Goal: Find specific fact: Find specific fact

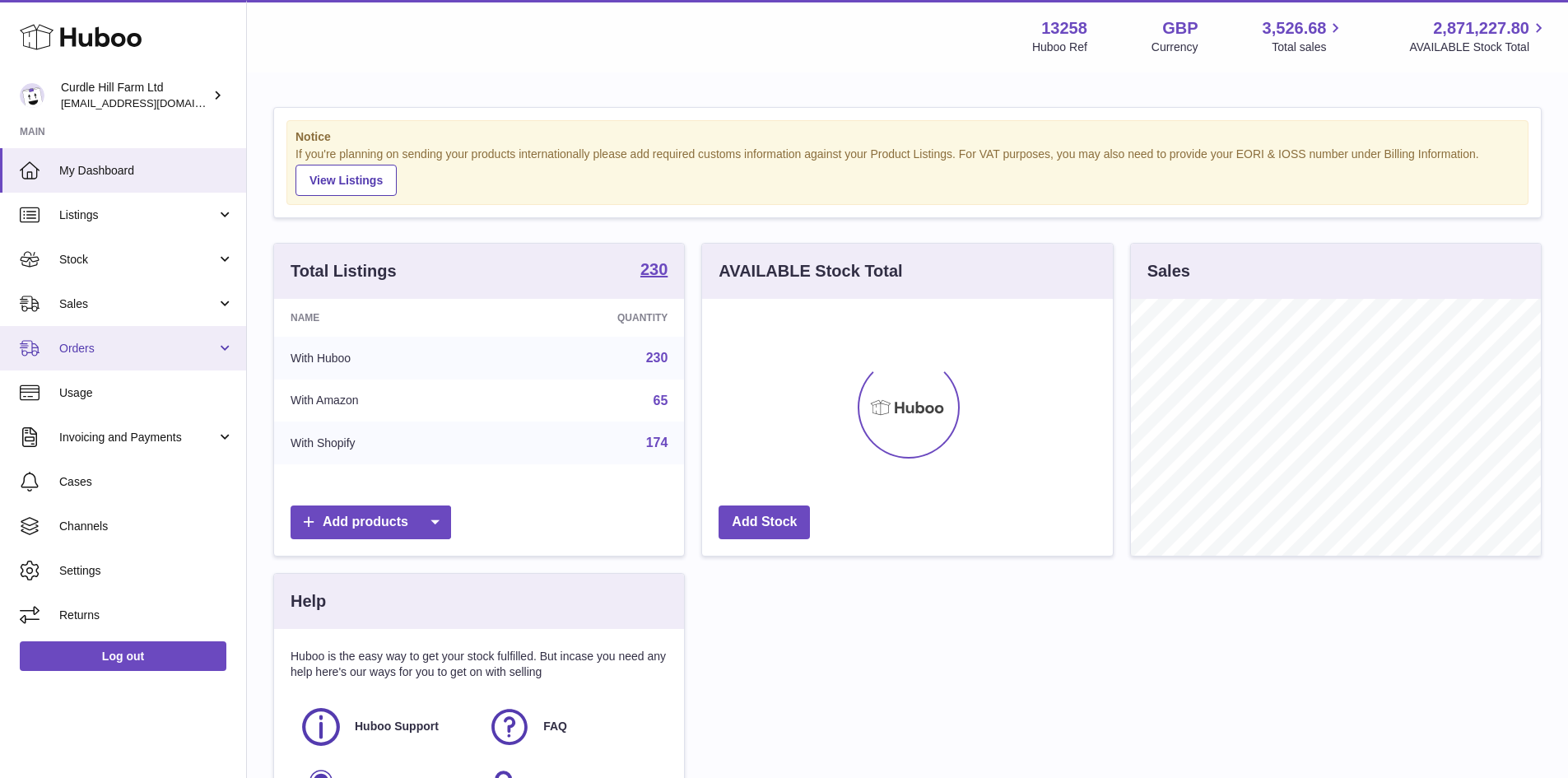
scroll to position [257, 411]
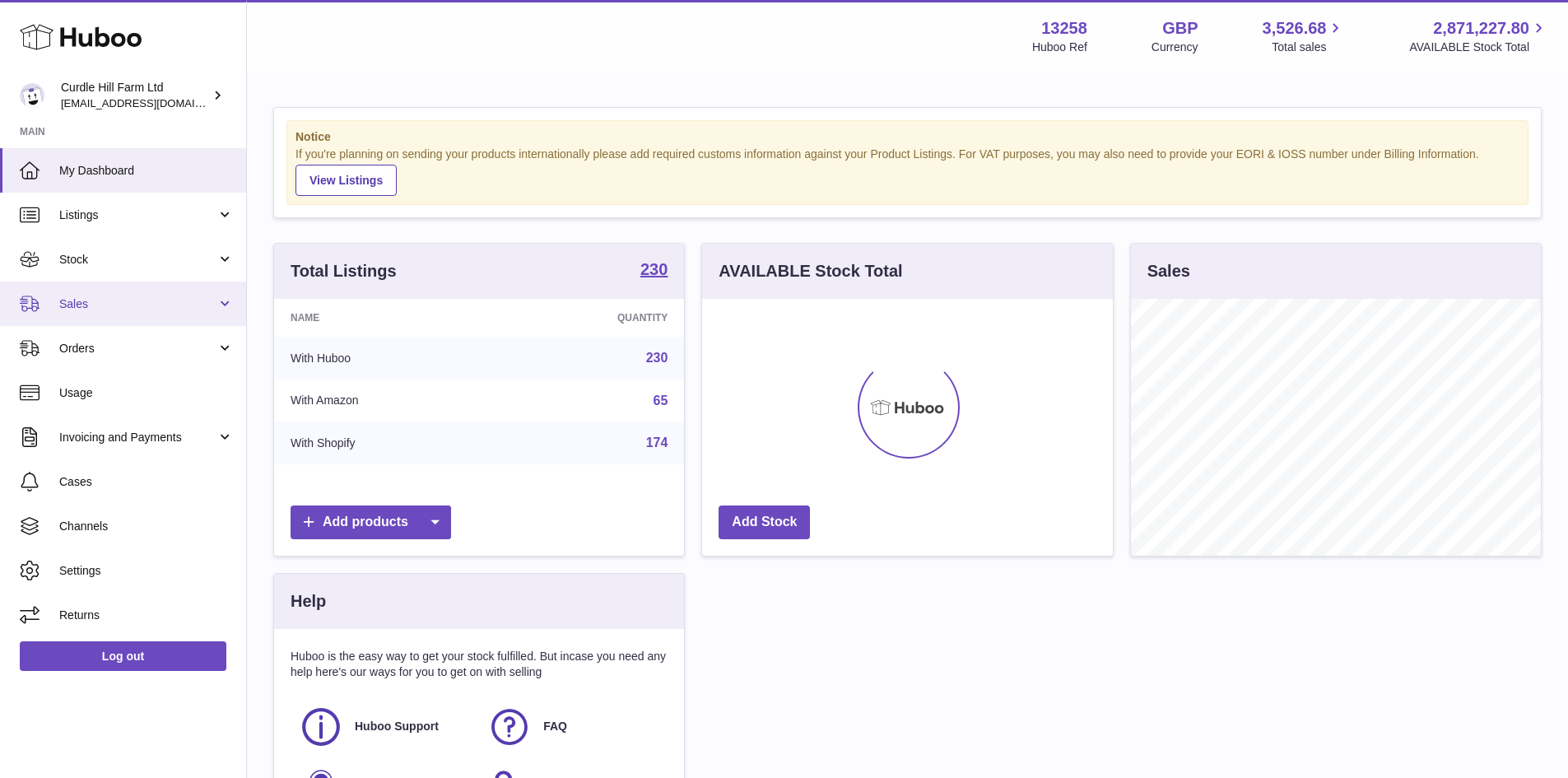
click at [89, 300] on span "Sales" at bounding box center [138, 304] width 157 height 16
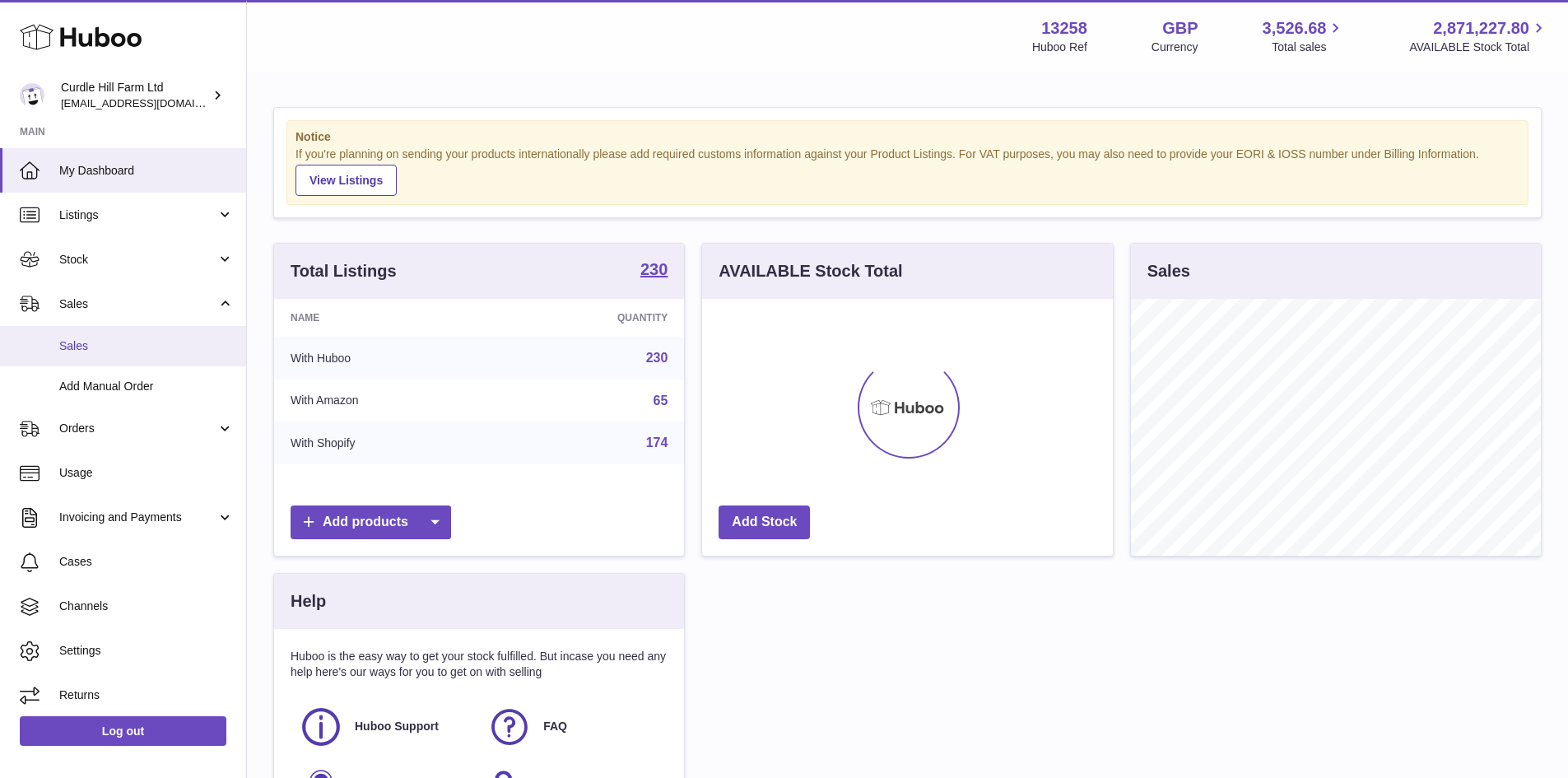
click at [96, 348] on span "Sales" at bounding box center [147, 346] width 174 height 16
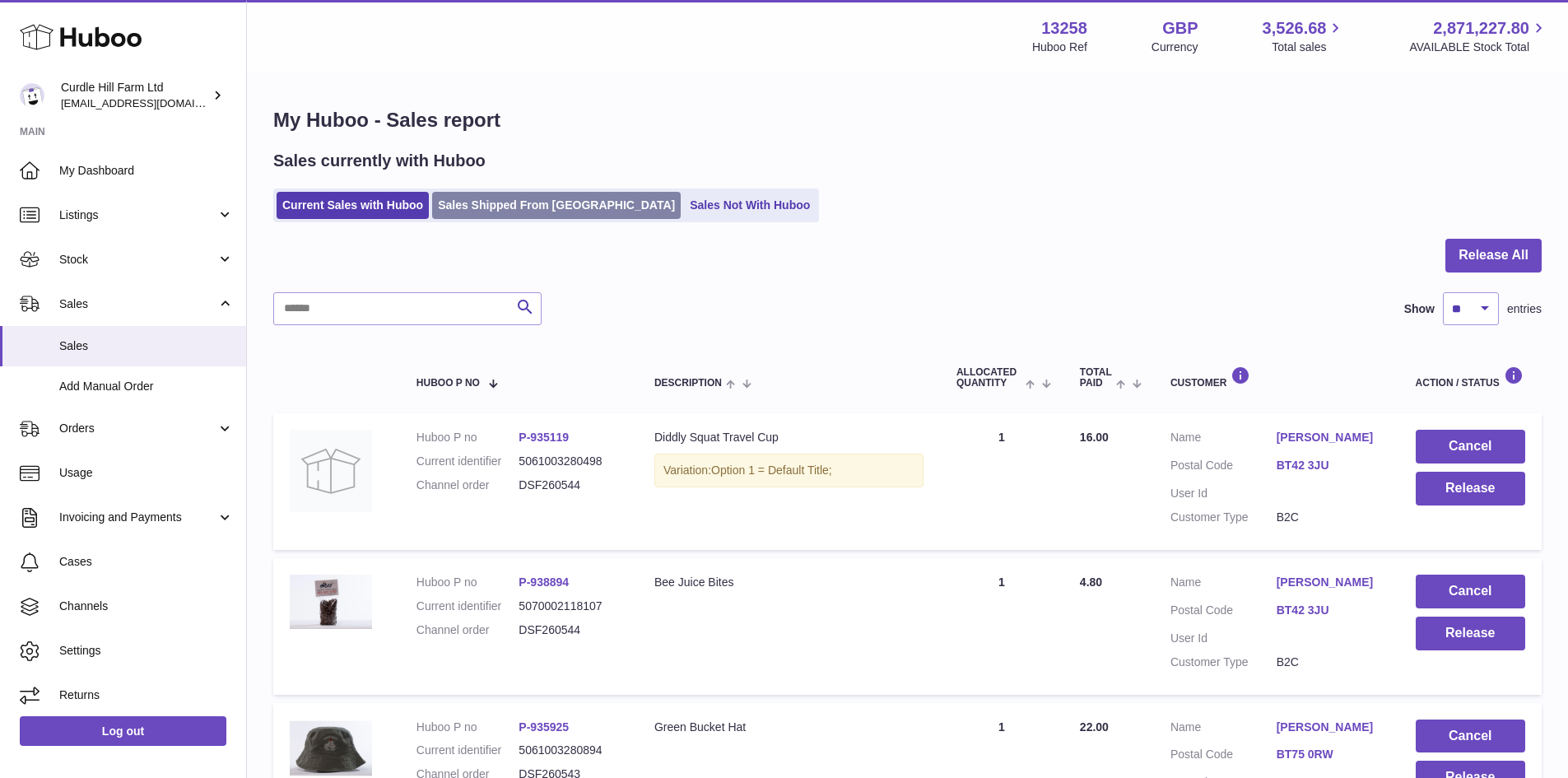
click at [542, 211] on link "Sales Shipped From [GEOGRAPHIC_DATA]" at bounding box center [557, 205] width 249 height 27
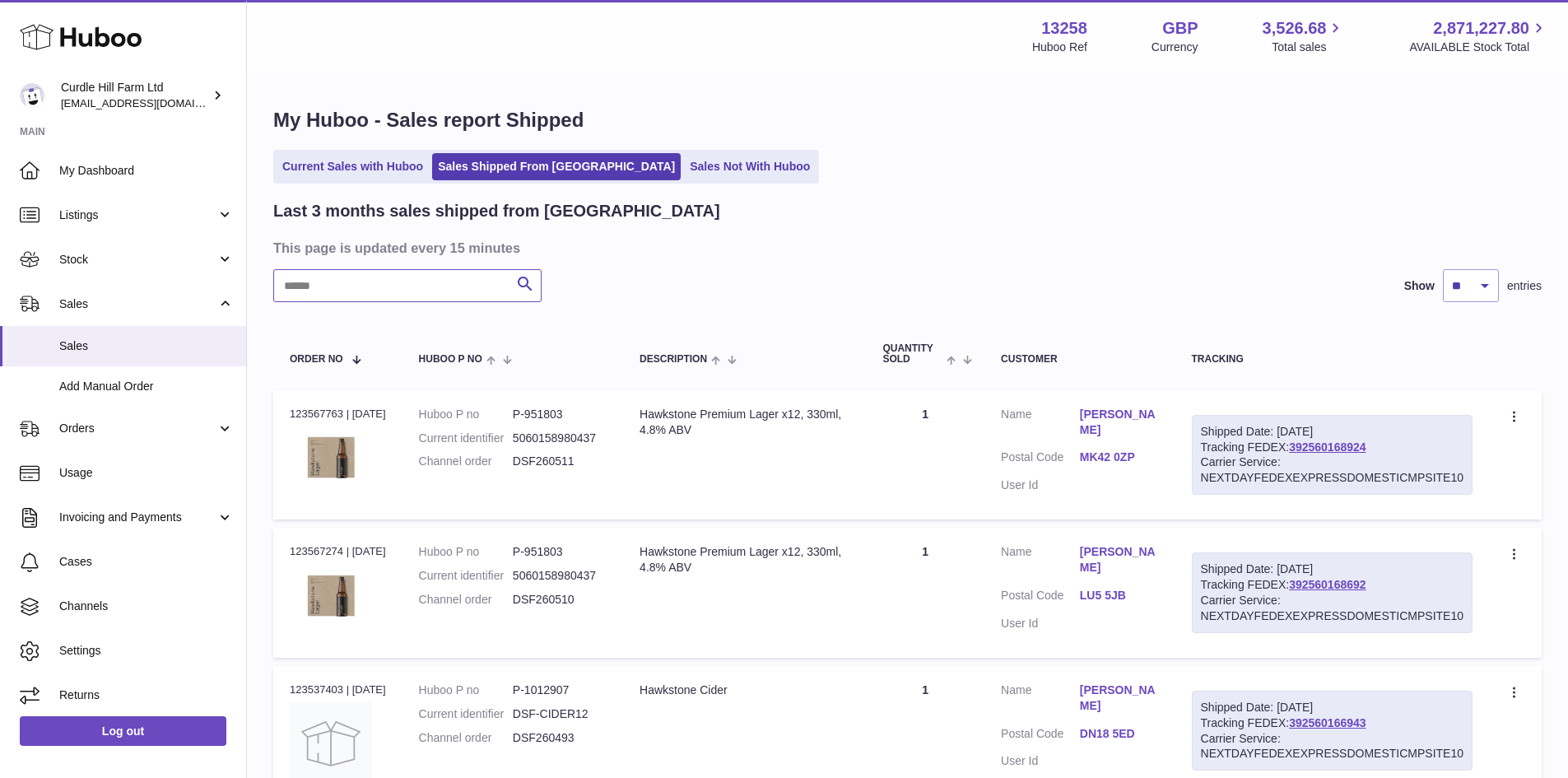
click at [354, 287] on input "text" at bounding box center [407, 286] width 268 height 33
paste input "*********"
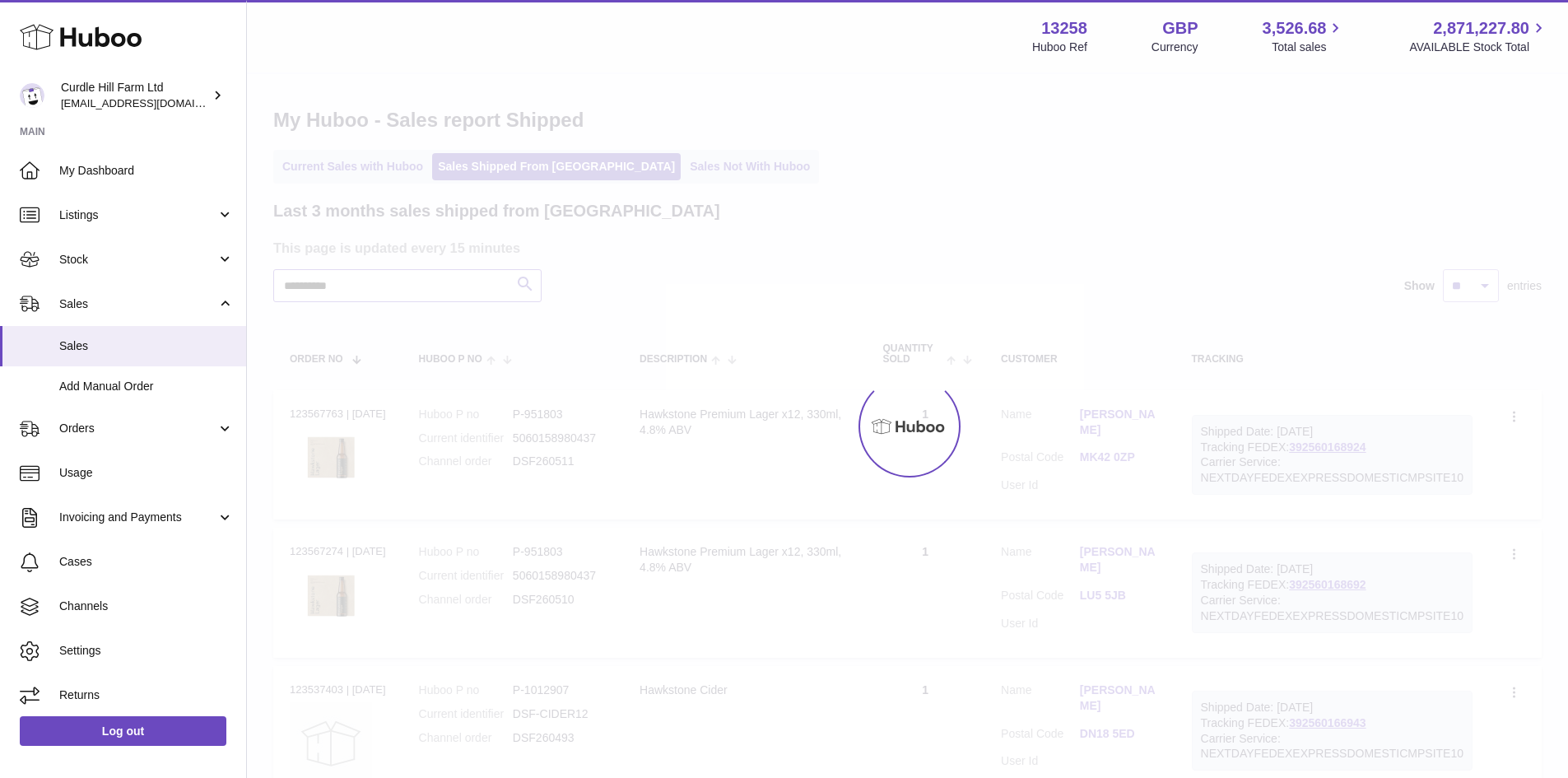
type input "*********"
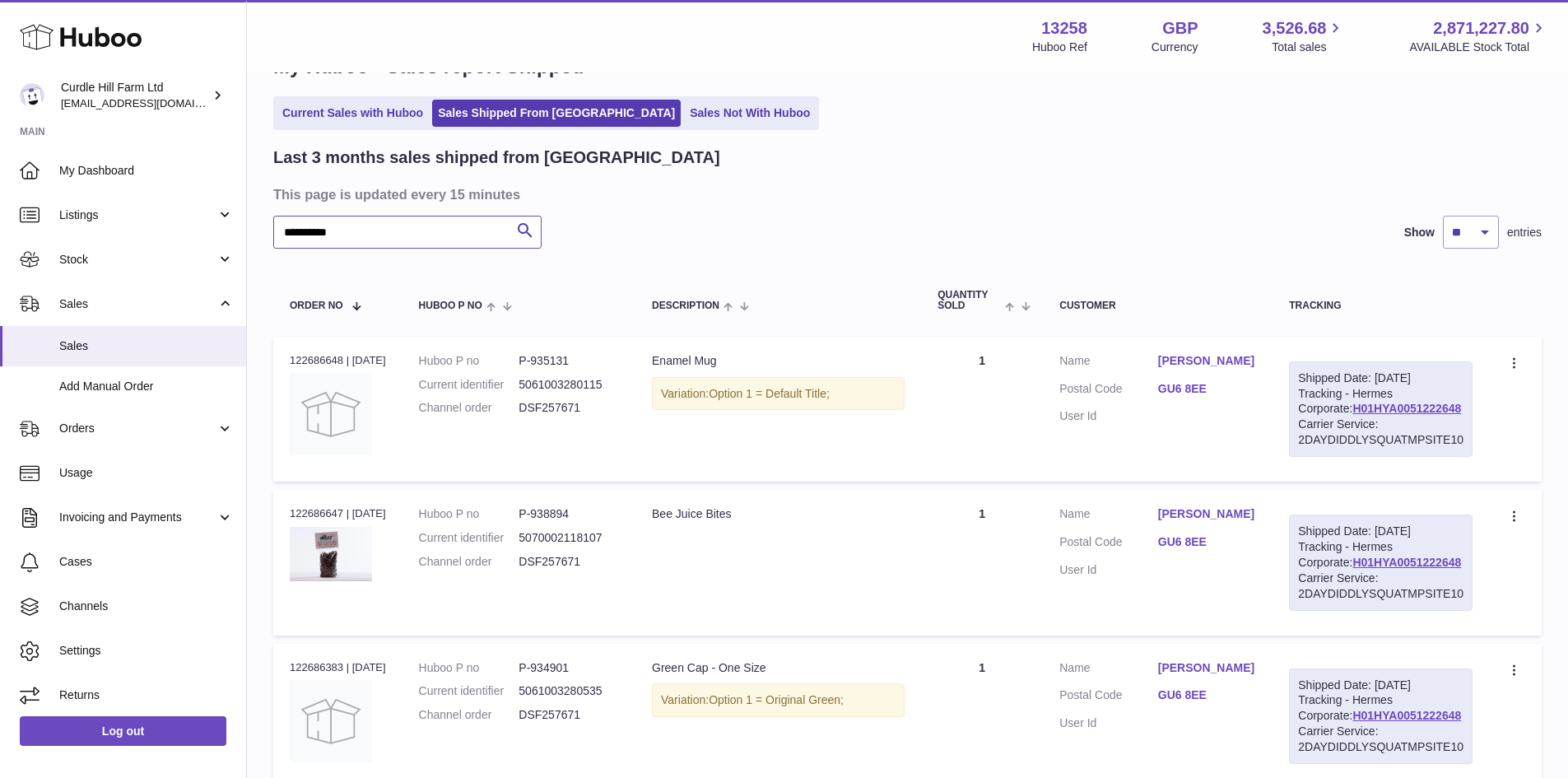
scroll to position [82, 0]
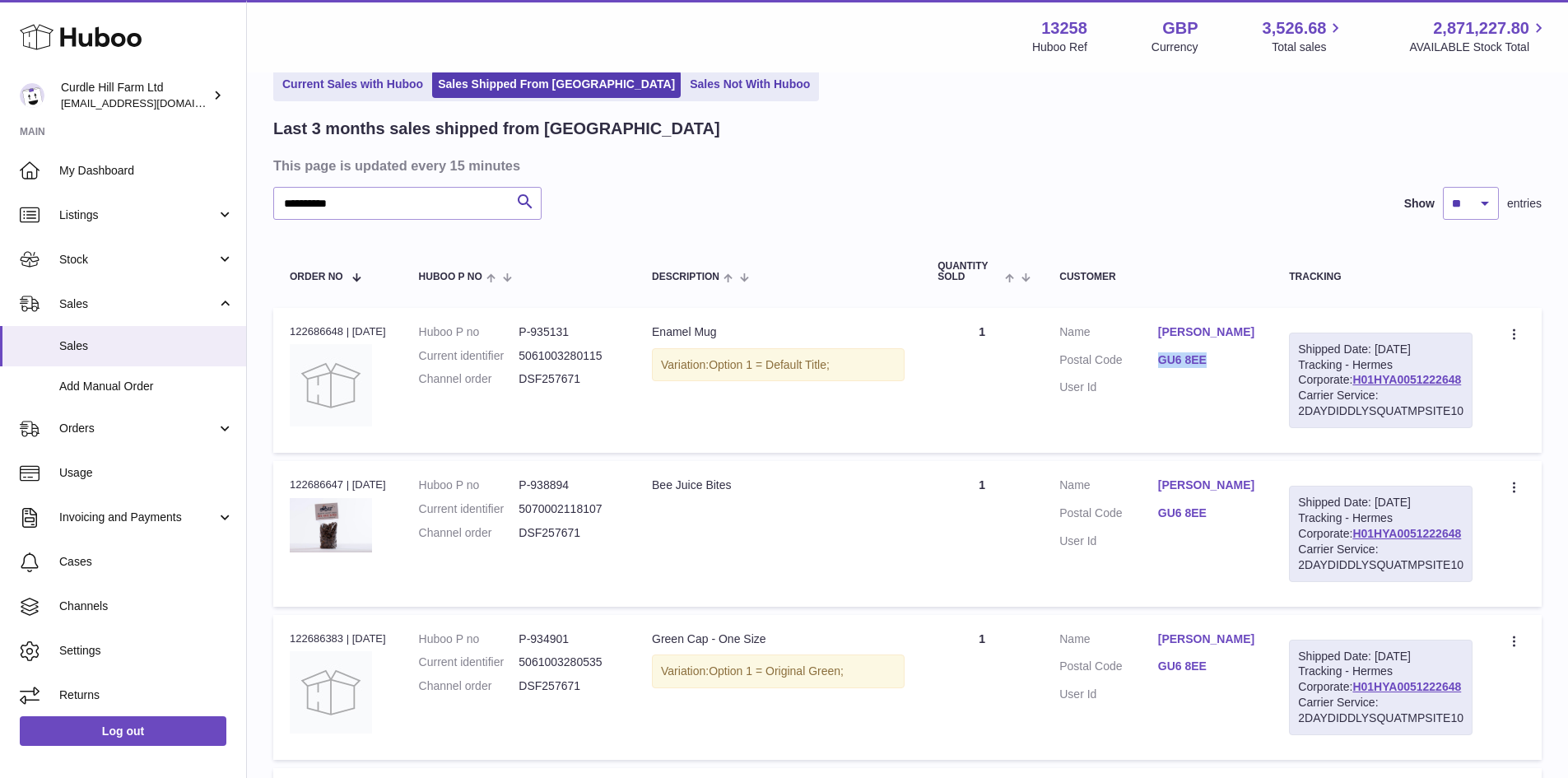
drag, startPoint x: 1166, startPoint y: 368, endPoint x: 1241, endPoint y: 370, distance: 75.0
click at [1241, 370] on dl "Customer Name Charlotte Bolshaw Postal Code GU6 8EE User Id" at bounding box center [1157, 364] width 197 height 80
copy dl "GU6 8EE"
click at [1113, 453] on td "Customer Name Charlotte Bolshaw Postal Code GU6 8EE User Id" at bounding box center [1157, 381] width 230 height 145
drag, startPoint x: 1272, startPoint y: 327, endPoint x: 1165, endPoint y: 334, distance: 107.2
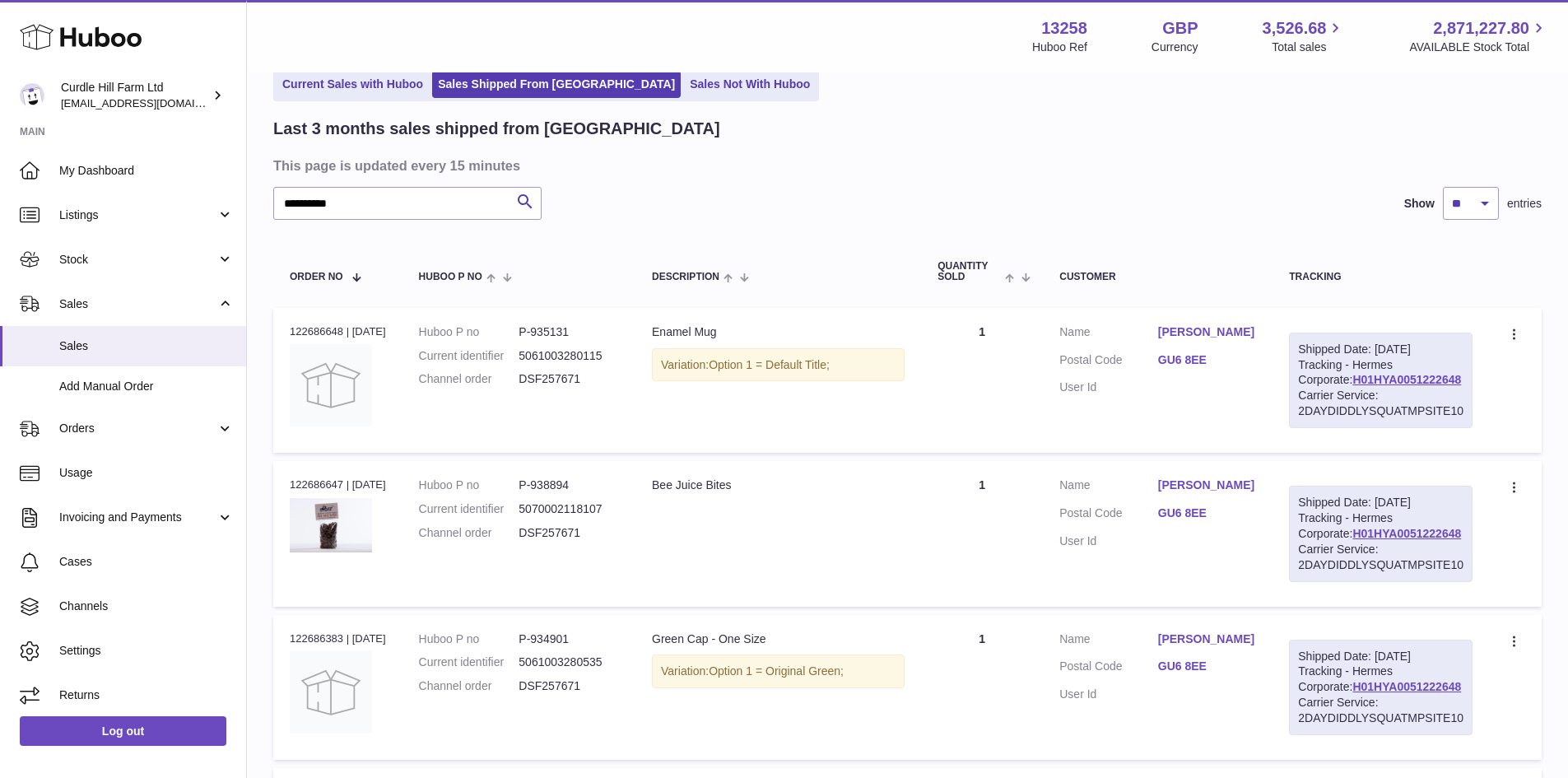
click at [1165, 334] on td "Customer Name Charlotte Bolshaw Postal Code GU6 8EE User Id" at bounding box center [1157, 381] width 230 height 145
copy dl "Charlotte Bolsha"
